Goal: Entertainment & Leisure: Browse casually

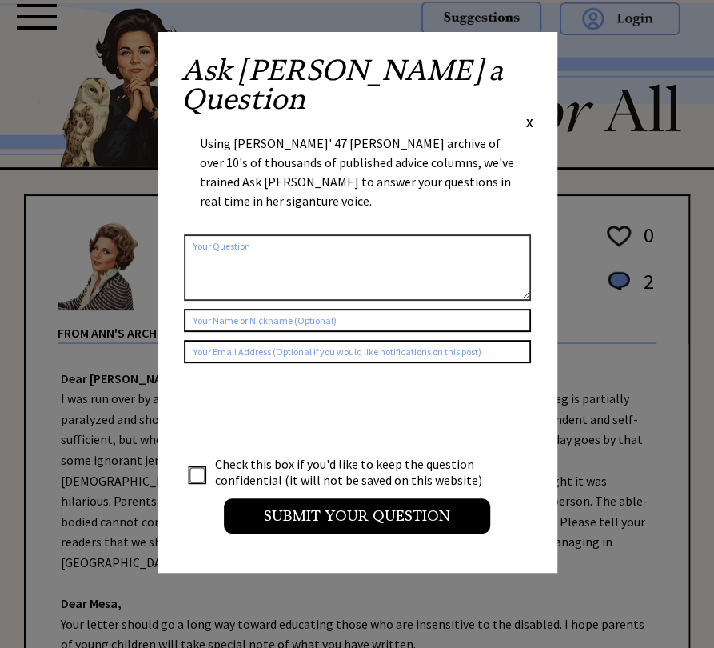
click at [528, 114] on span "X" at bounding box center [529, 122] width 7 height 16
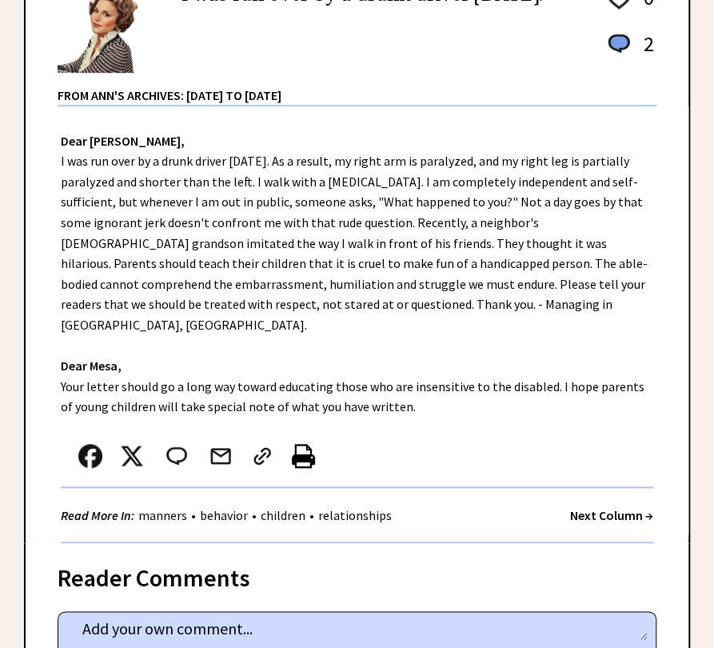
scroll to position [240, 0]
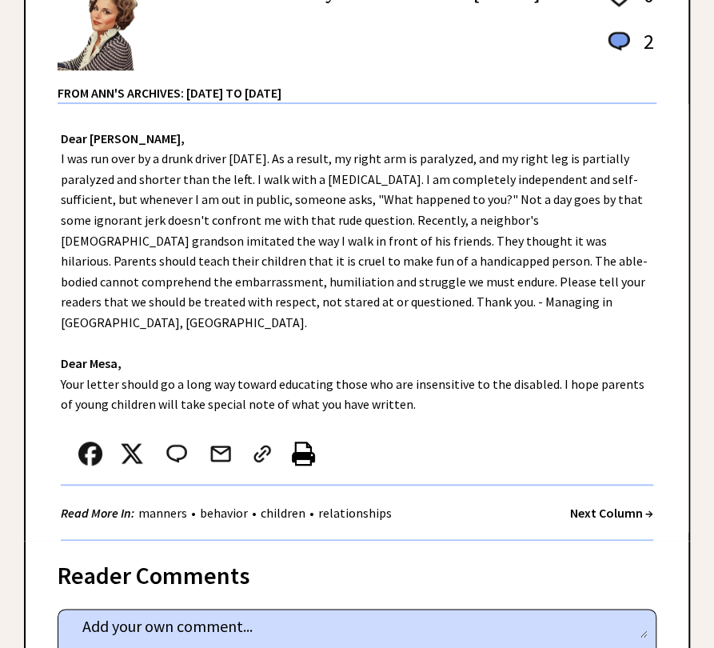
click at [390, 515] on link "relationships" at bounding box center [355, 513] width 82 height 16
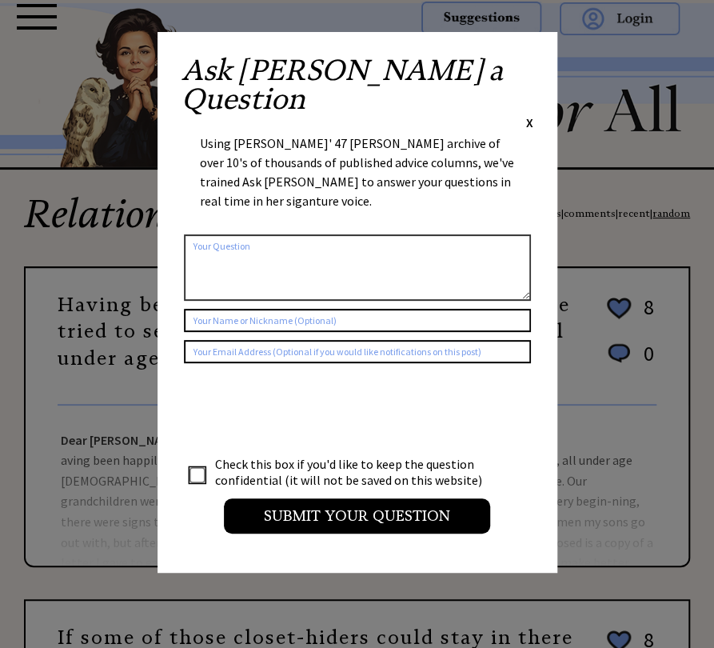
click at [528, 114] on span "X" at bounding box center [529, 122] width 7 height 16
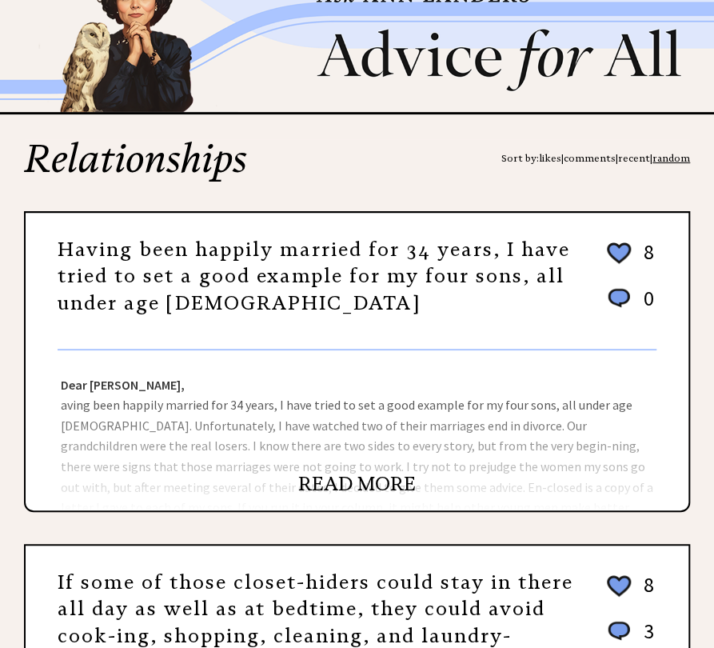
scroll to position [80, 0]
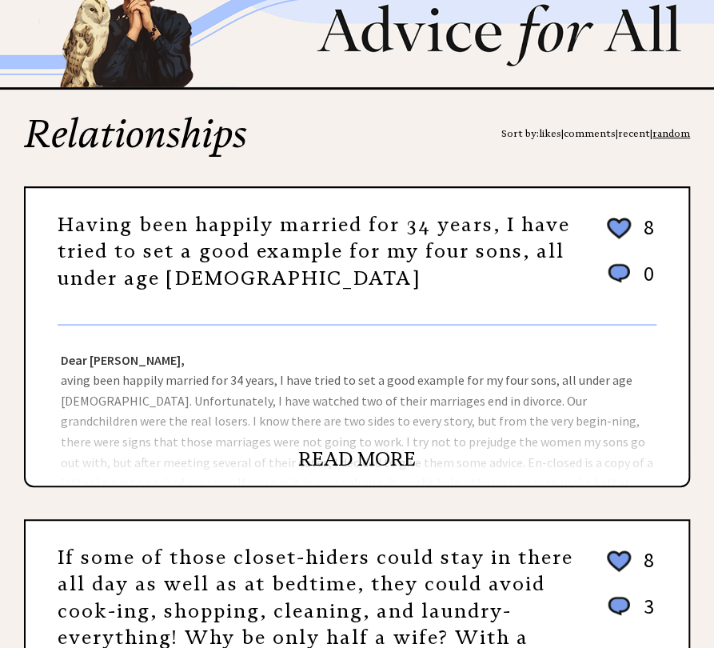
click at [379, 461] on link "READ MORE" at bounding box center [357, 459] width 118 height 24
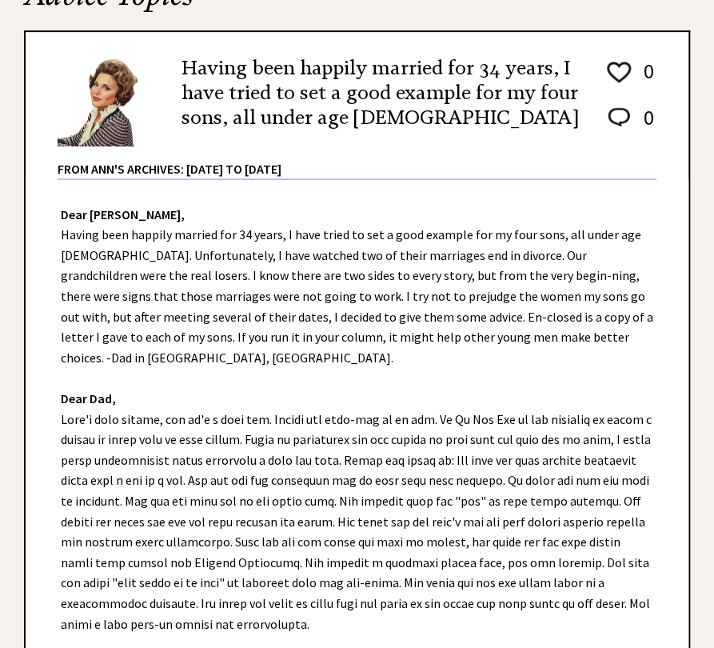
scroll to position [480, 0]
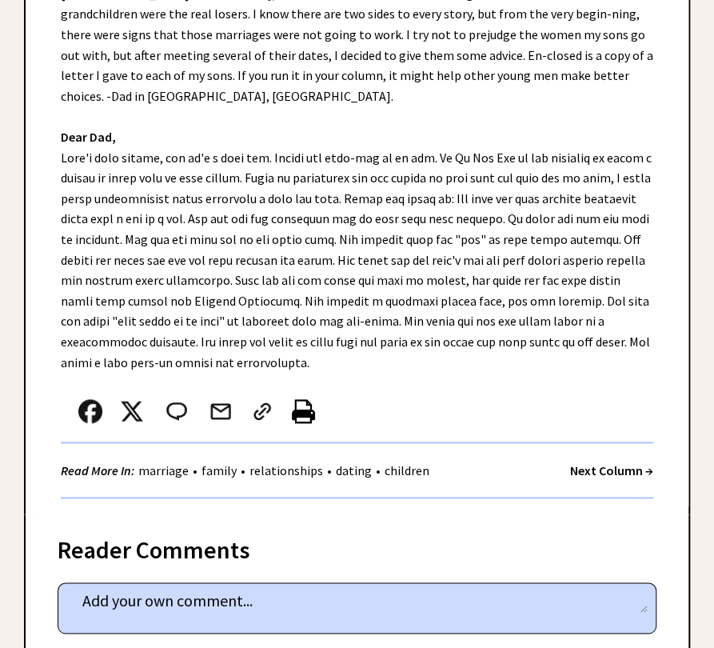
click at [588, 478] on strong "Next Column →" at bounding box center [611, 470] width 83 height 16
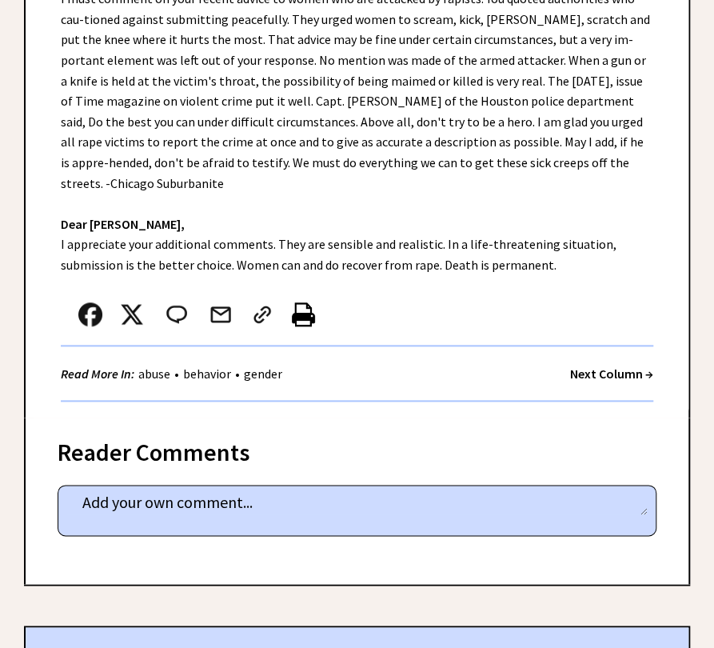
scroll to position [480, 0]
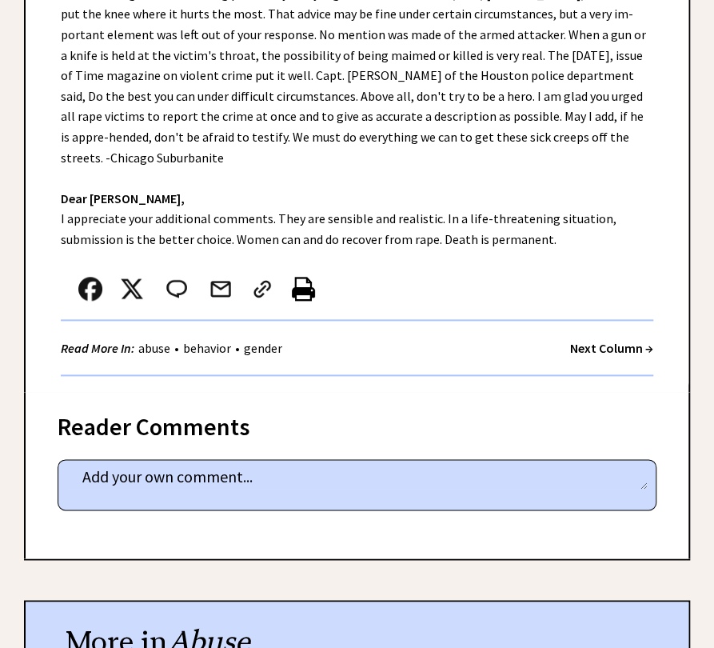
click at [604, 346] on strong "Next Column →" at bounding box center [611, 348] width 83 height 16
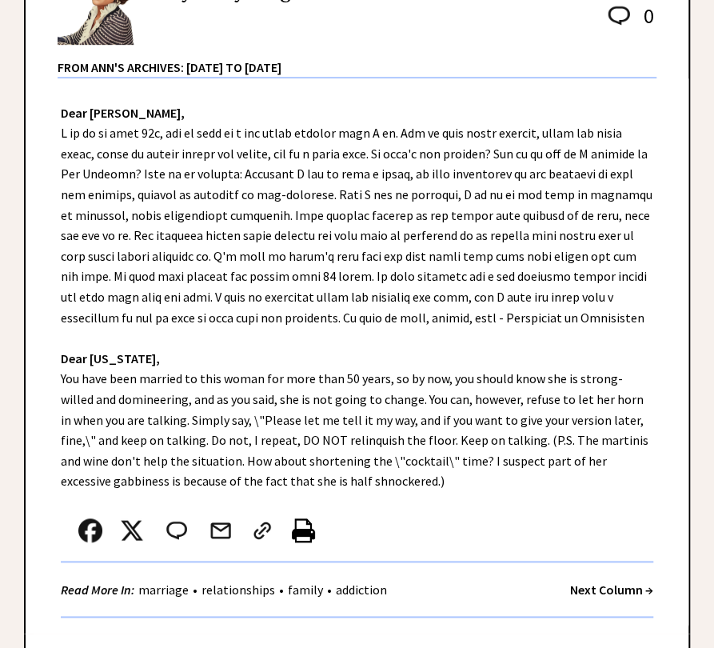
scroll to position [400, 0]
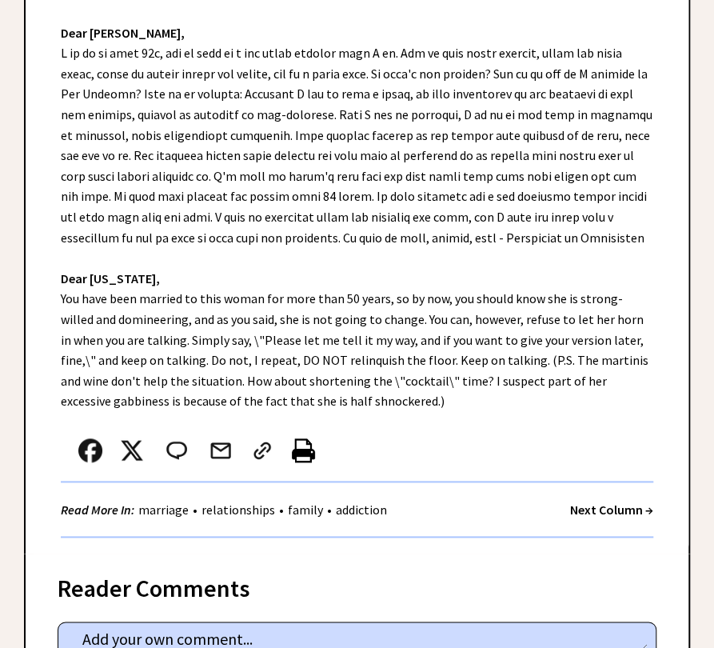
click at [600, 517] on strong "Next Column →" at bounding box center [611, 509] width 83 height 16
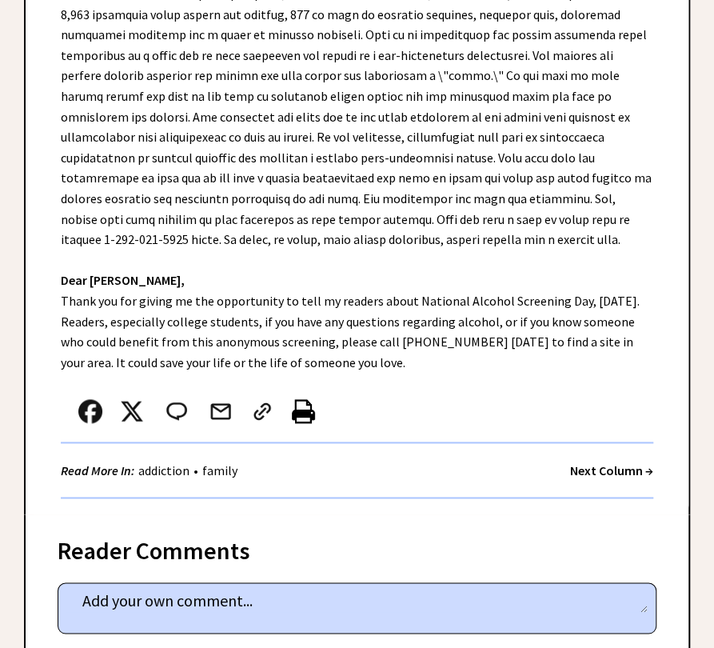
scroll to position [560, 0]
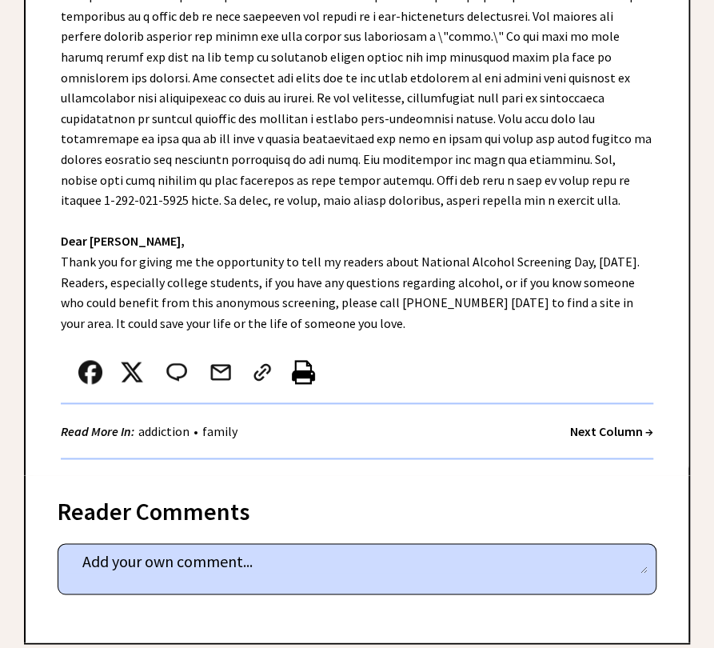
click at [608, 439] on strong "Next Column →" at bounding box center [611, 431] width 83 height 16
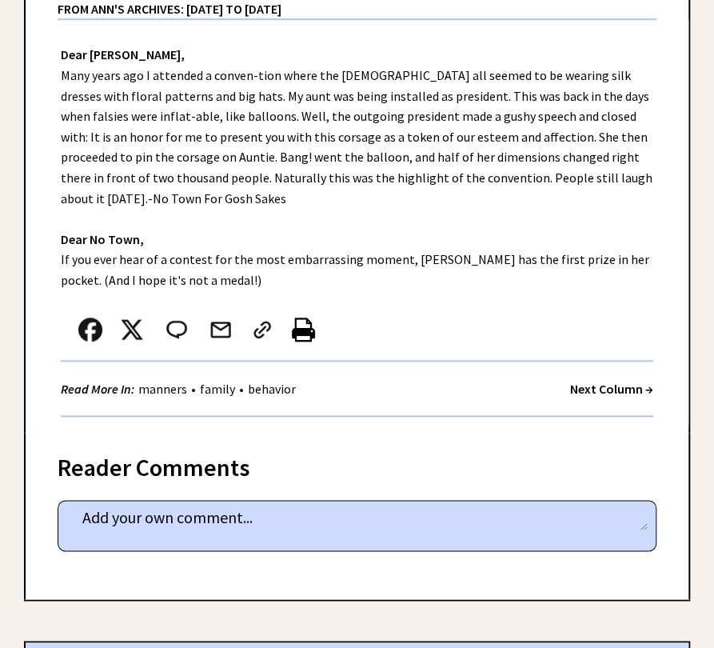
scroll to position [400, 0]
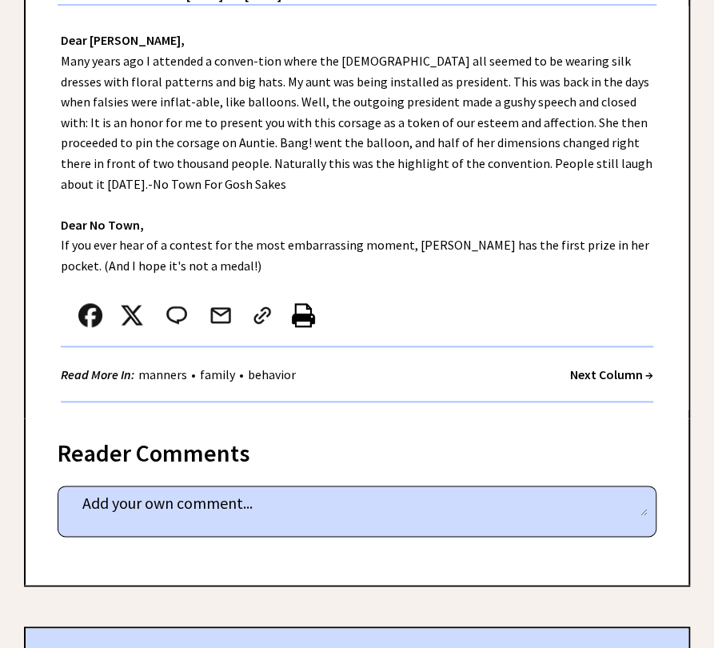
click at [585, 374] on strong "Next Column →" at bounding box center [611, 374] width 83 height 16
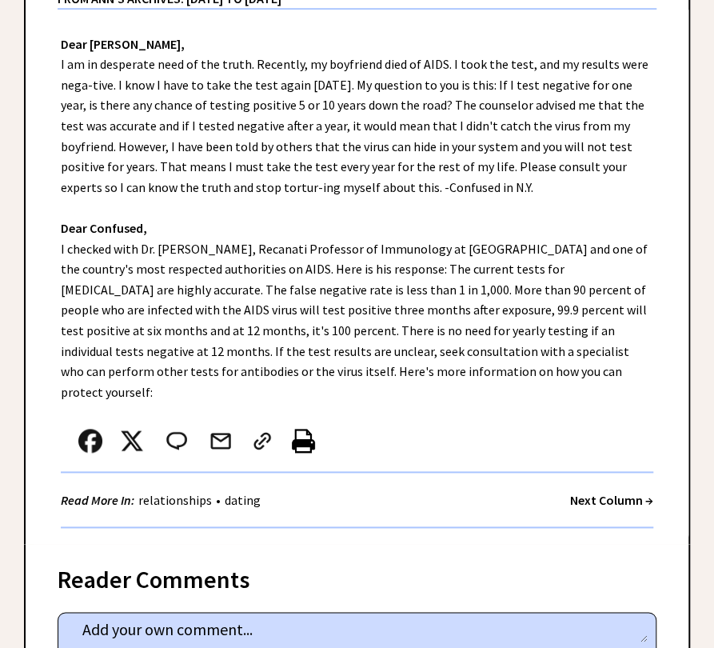
scroll to position [400, 0]
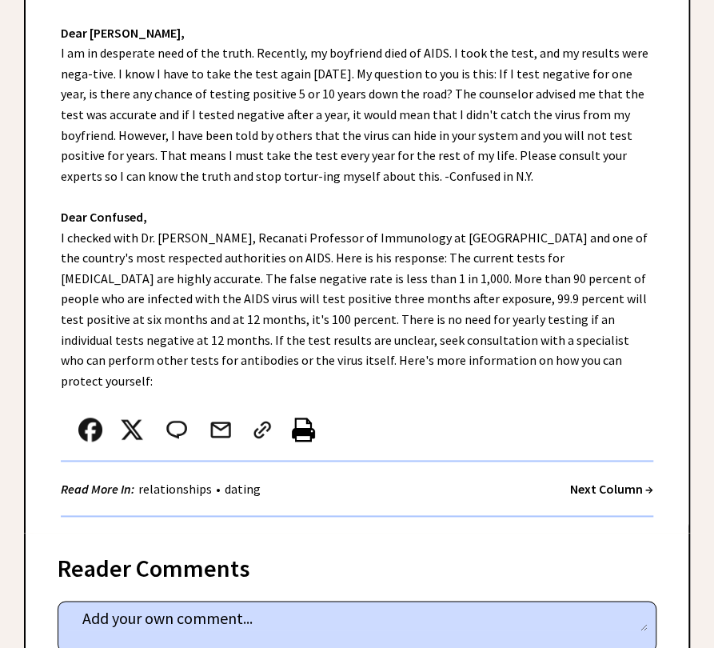
click at [595, 497] on strong "Next Column →" at bounding box center [611, 489] width 83 height 16
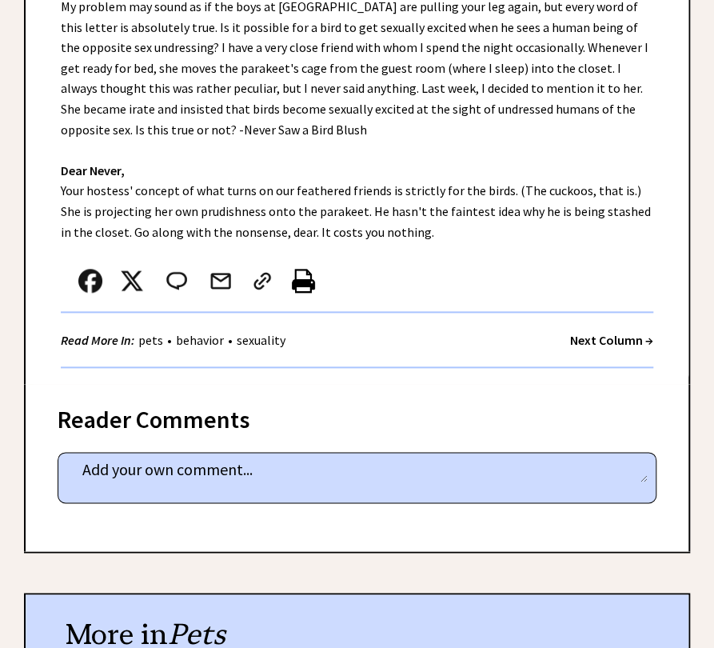
scroll to position [480, 0]
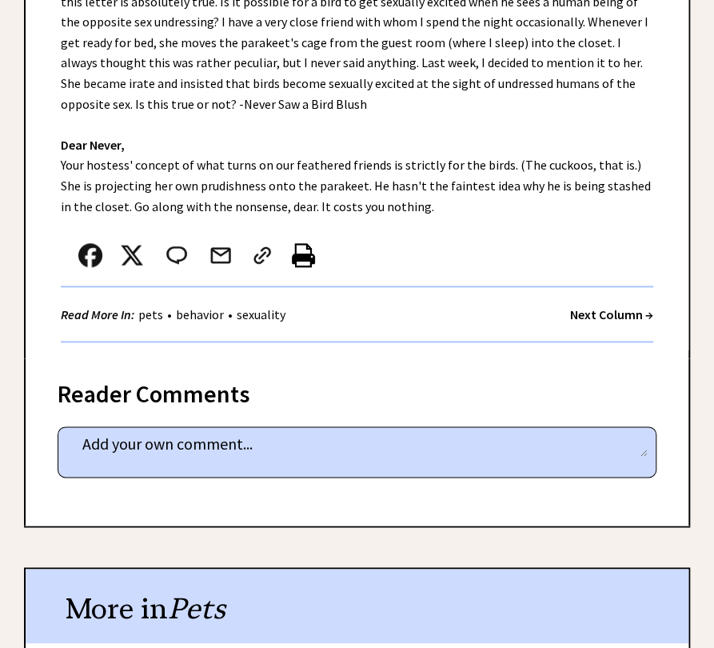
click at [585, 315] on strong "Next Column →" at bounding box center [611, 314] width 83 height 16
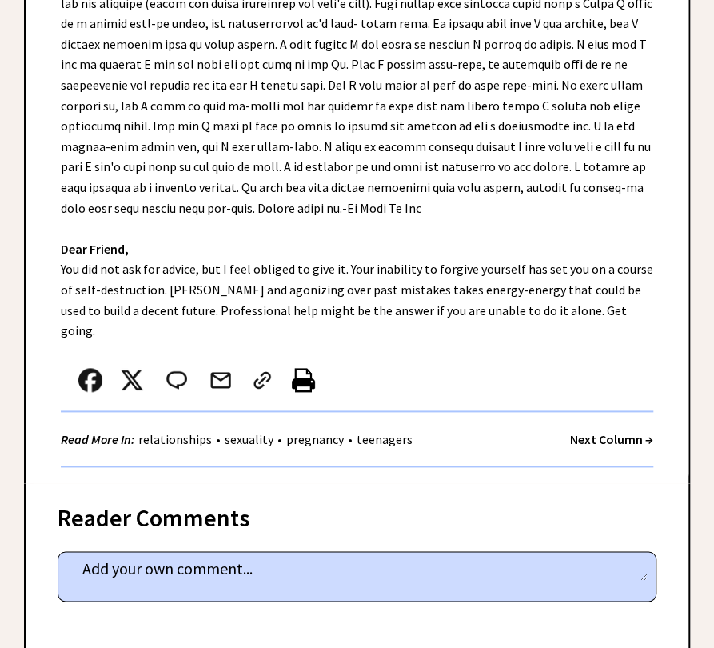
scroll to position [480, 0]
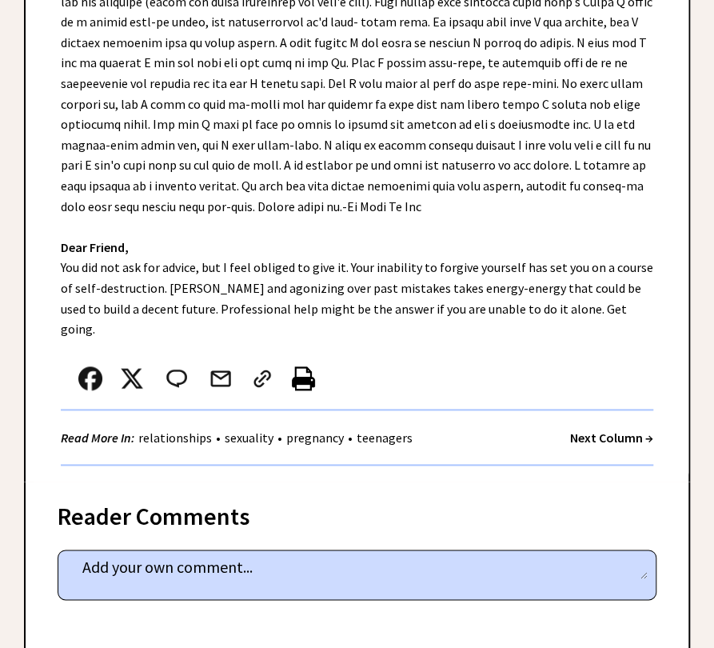
click at [577, 445] on strong "Next Column →" at bounding box center [611, 437] width 83 height 16
